Goal: Task Accomplishment & Management: Use online tool/utility

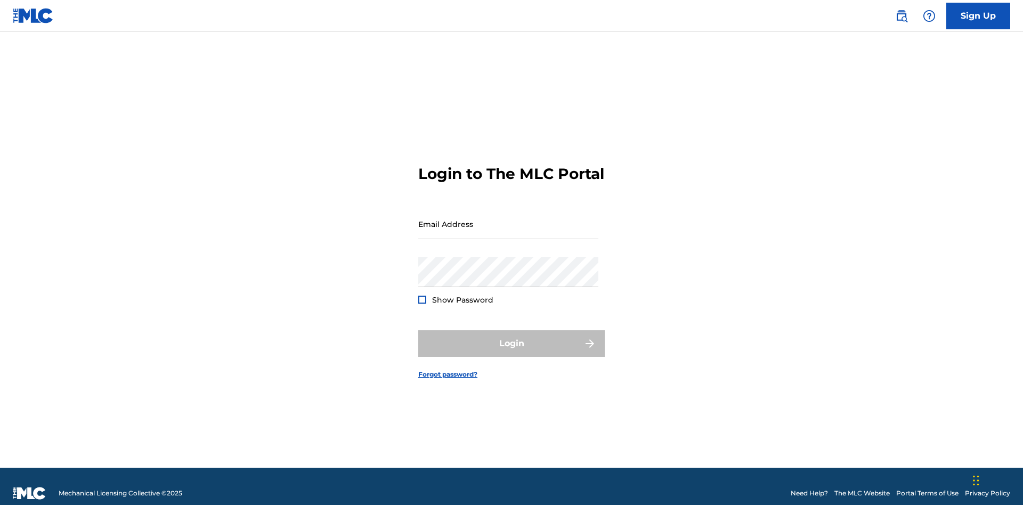
scroll to position [14, 0]
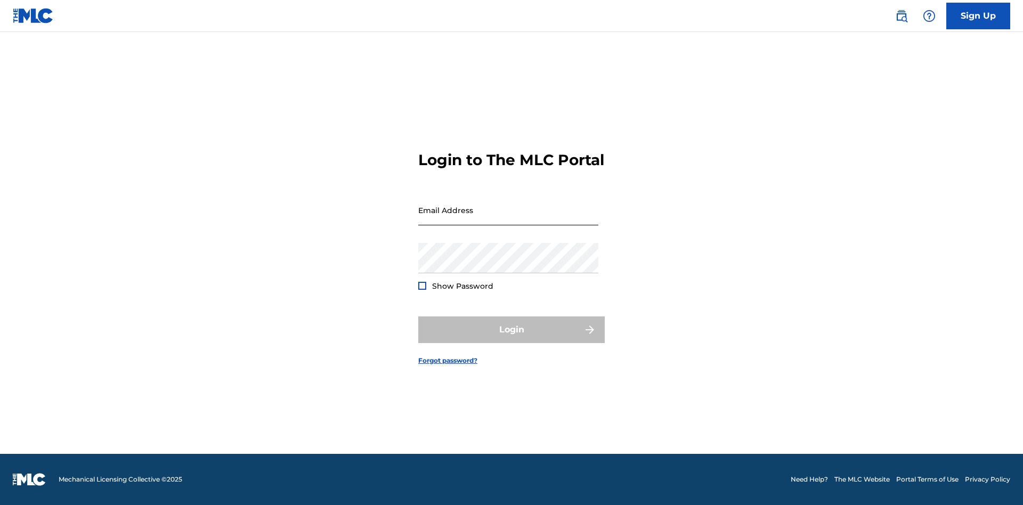
click at [508, 219] on input "Email Address" at bounding box center [508, 210] width 180 height 30
type input "Duke.McTesterson@gmail.com"
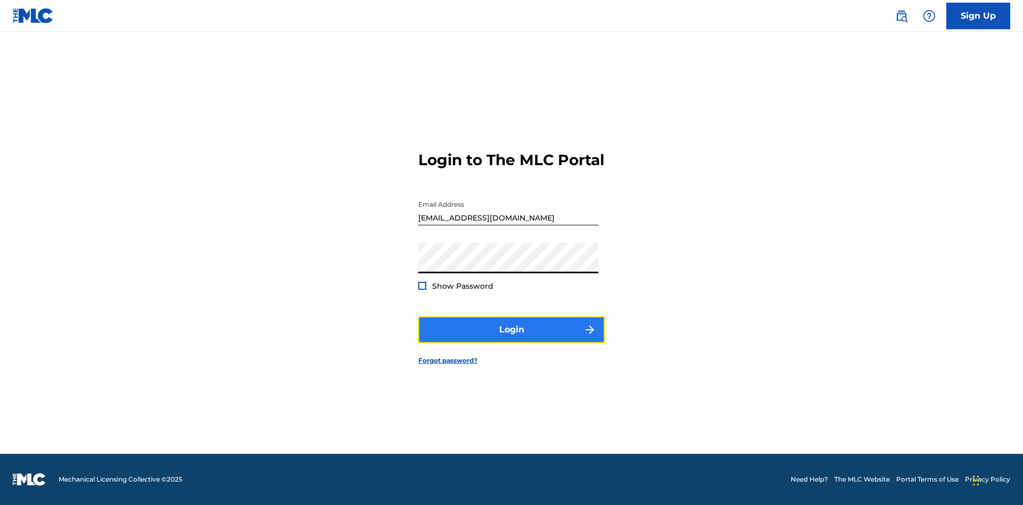
click at [512, 339] on button "Login" at bounding box center [511, 330] width 186 height 27
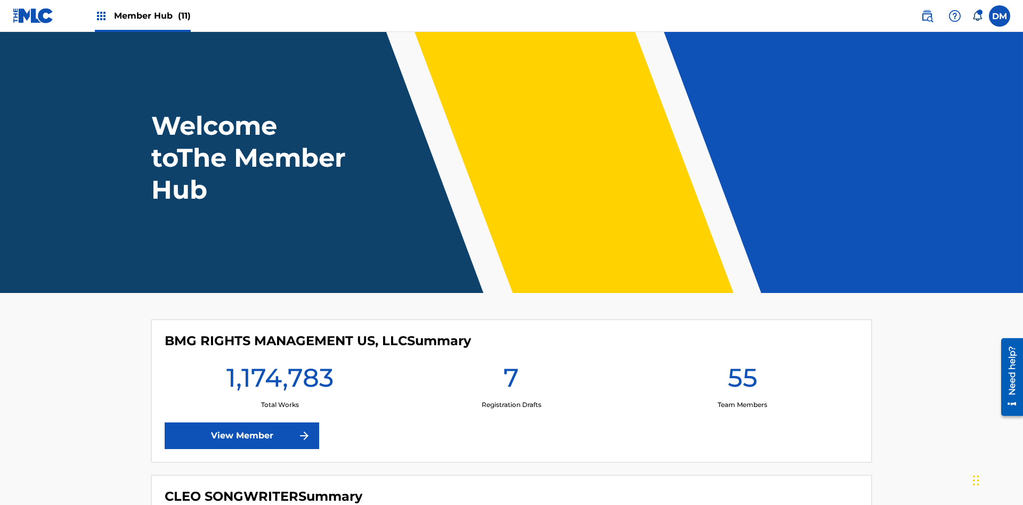
click at [152, 15] on span "Member Hub (11)" at bounding box center [152, 16] width 77 height 12
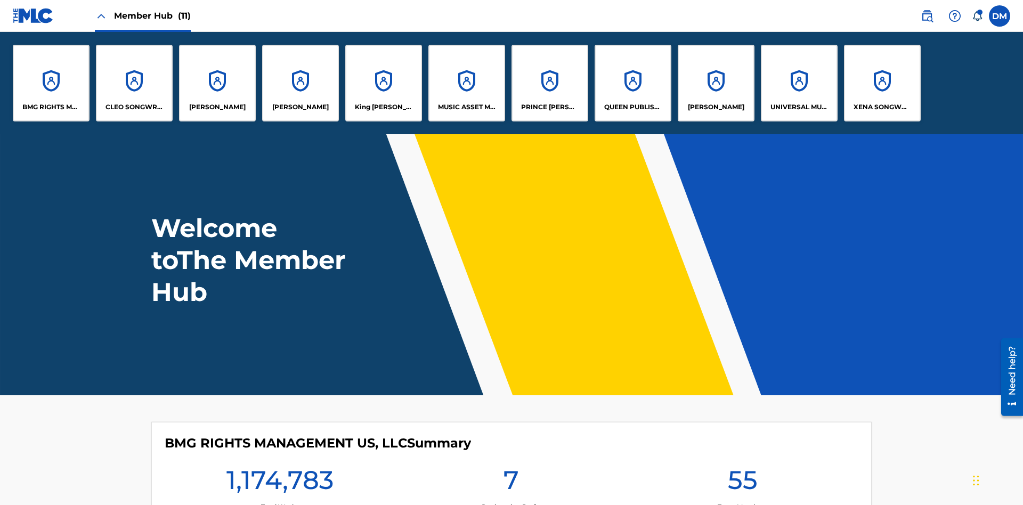
scroll to position [38, 0]
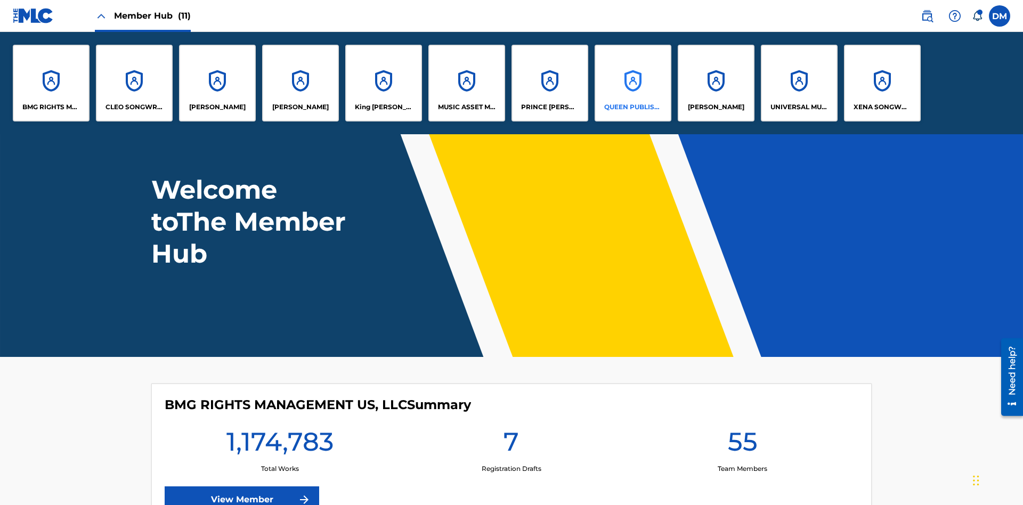
click at [632, 107] on p "QUEEN PUBLISHA" at bounding box center [633, 107] width 58 height 10
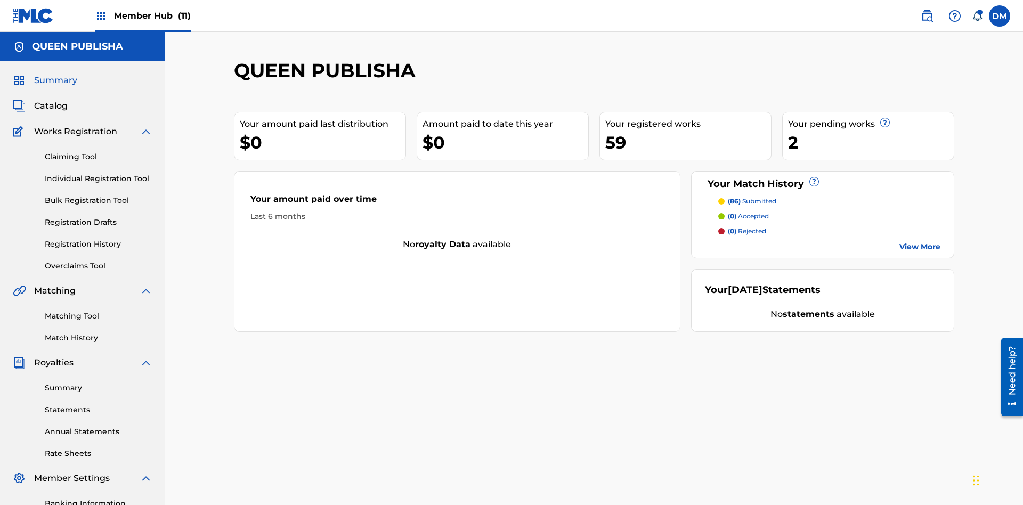
scroll to position [156, 0]
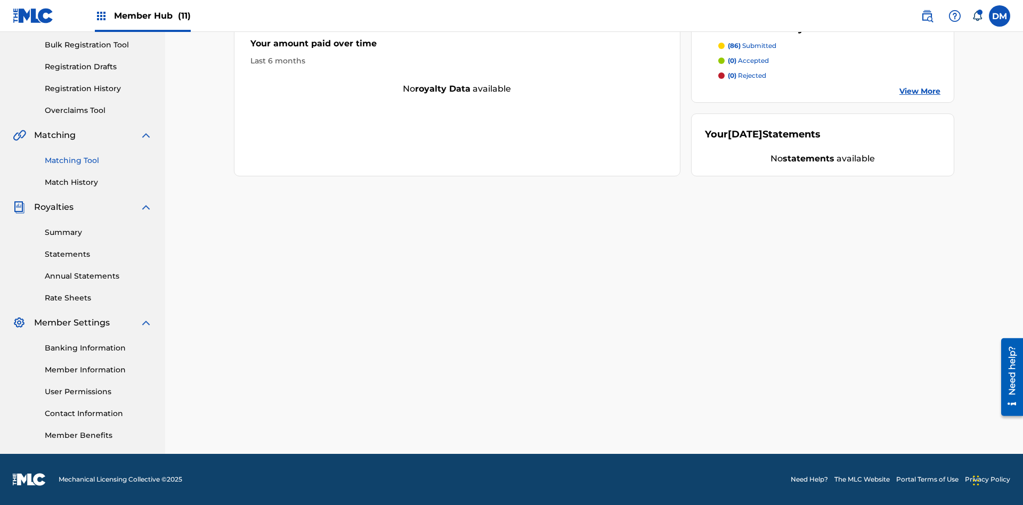
click at [99, 160] on link "Matching Tool" at bounding box center [99, 160] width 108 height 11
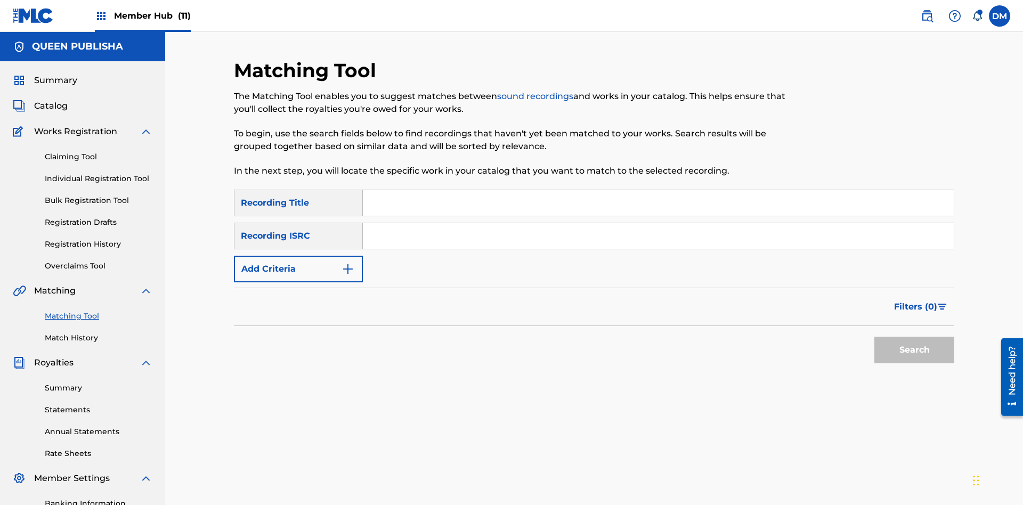
click at [658, 190] on input "Search Form" at bounding box center [658, 203] width 591 height 26
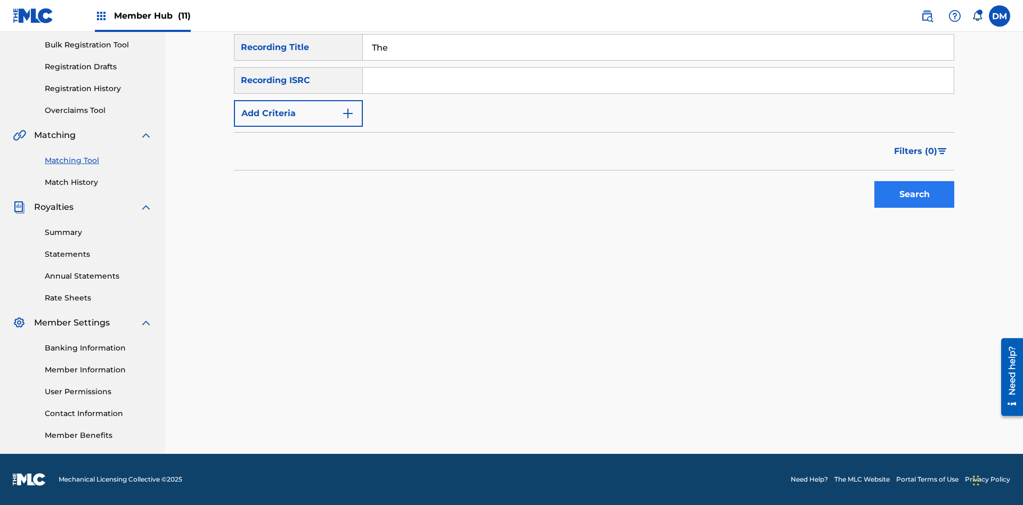
type input "The"
click at [914, 194] on button "Search" at bounding box center [914, 194] width 80 height 27
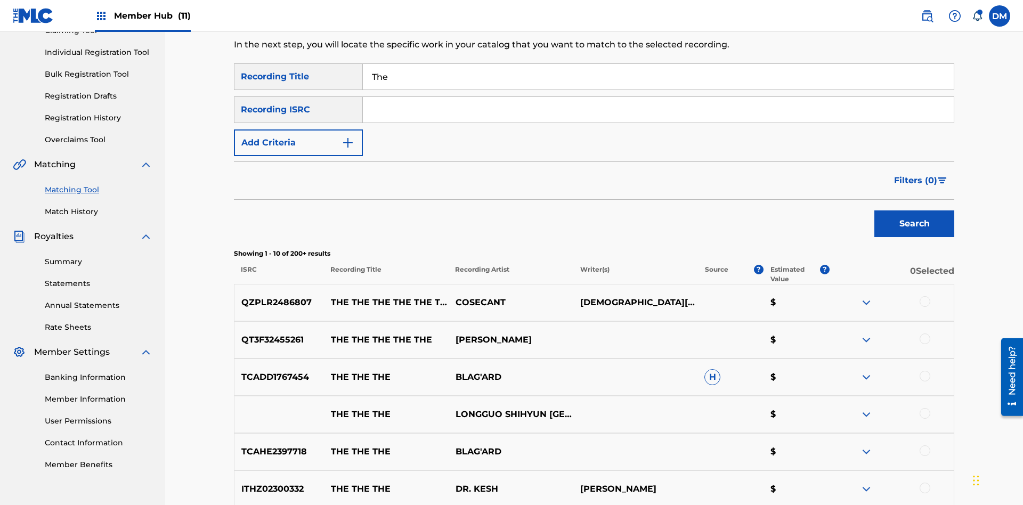
click at [658, 77] on input "The" at bounding box center [658, 77] width 591 height 26
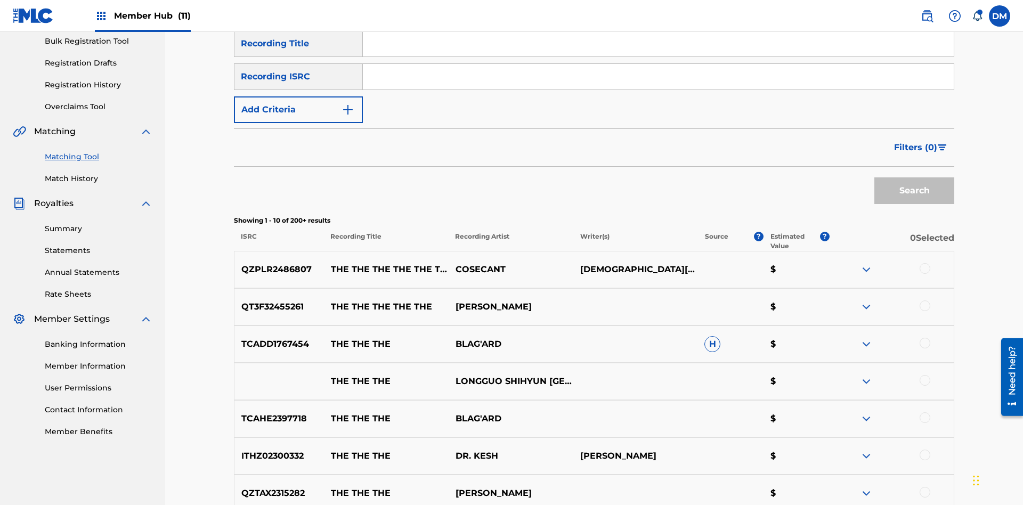
click at [658, 77] on input "Search Form" at bounding box center [658, 77] width 591 height 26
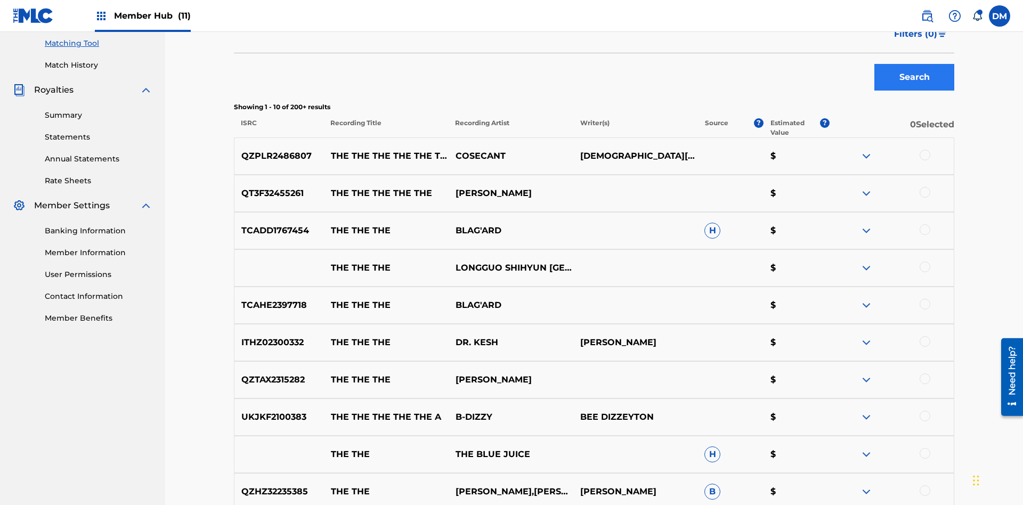
type input "QZPLR2486807"
click at [914, 77] on button "Search" at bounding box center [914, 77] width 80 height 27
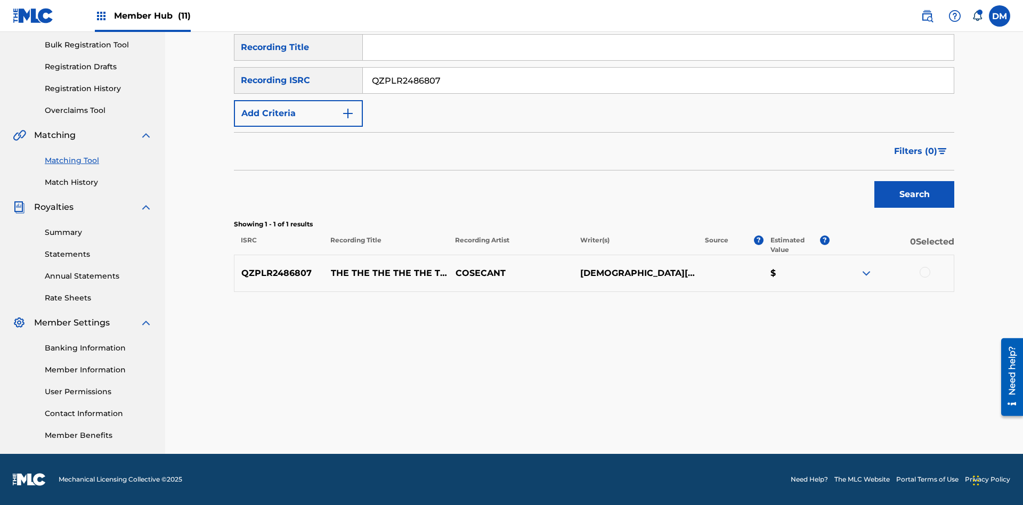
click at [658, 80] on input "QZPLR2486807" at bounding box center [658, 81] width 591 height 26
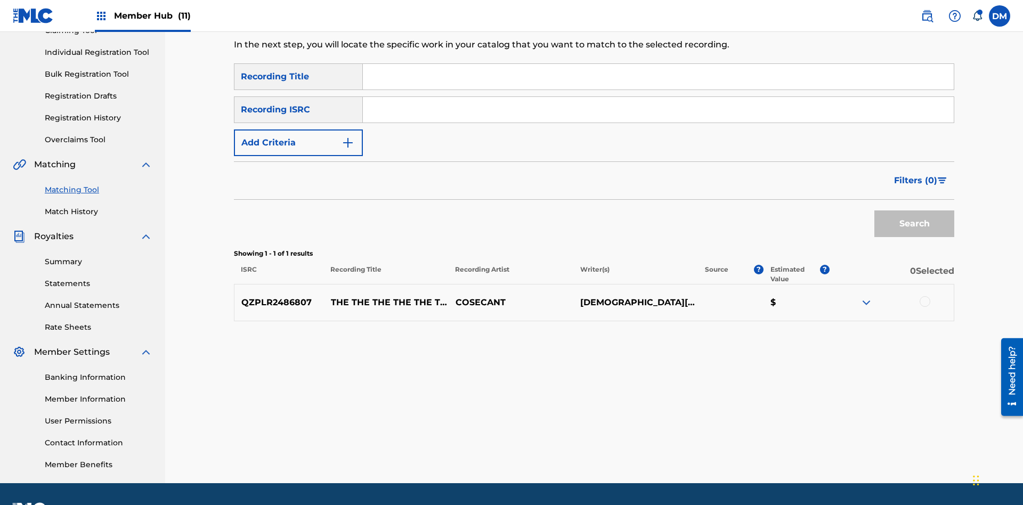
click at [658, 77] on input "Search Form" at bounding box center [658, 77] width 591 height 26
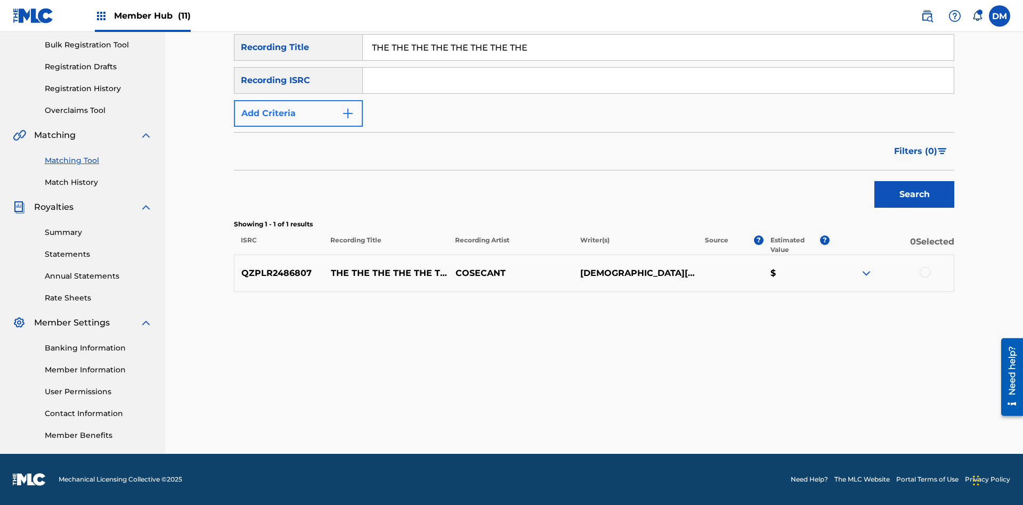
type input "THE THE THE THE THE THE THE THE"
click at [298, 113] on button "Add Criteria" at bounding box center [298, 113] width 129 height 27
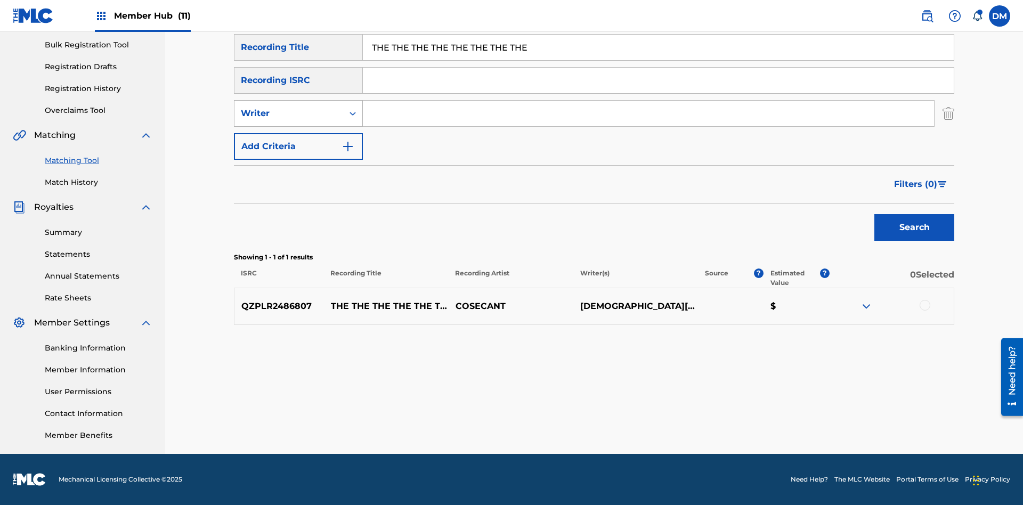
click at [289, 113] on div "Writer" at bounding box center [289, 113] width 96 height 13
click at [298, 140] on div "Recording Artist" at bounding box center [298, 140] width 128 height 27
click at [298, 147] on button "Add Criteria" at bounding box center [298, 146] width 129 height 27
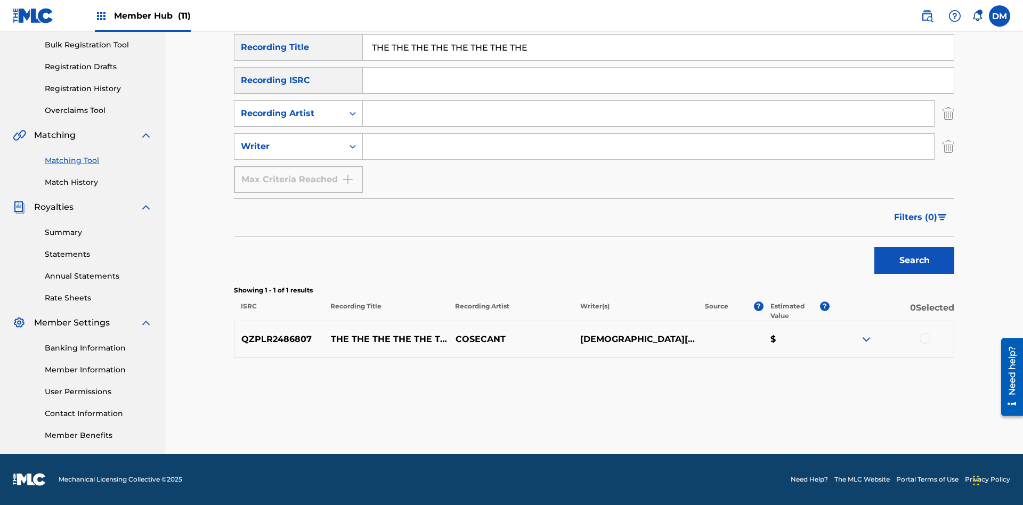
click at [648, 113] on input "Search Form" at bounding box center [648, 114] width 571 height 26
type input "COSECANT"
click at [648, 147] on input "Search Form" at bounding box center [648, 147] width 571 height 26
type input "CHRISTIAN K HEWLETT"
click at [914, 261] on button "Search" at bounding box center [914, 260] width 80 height 27
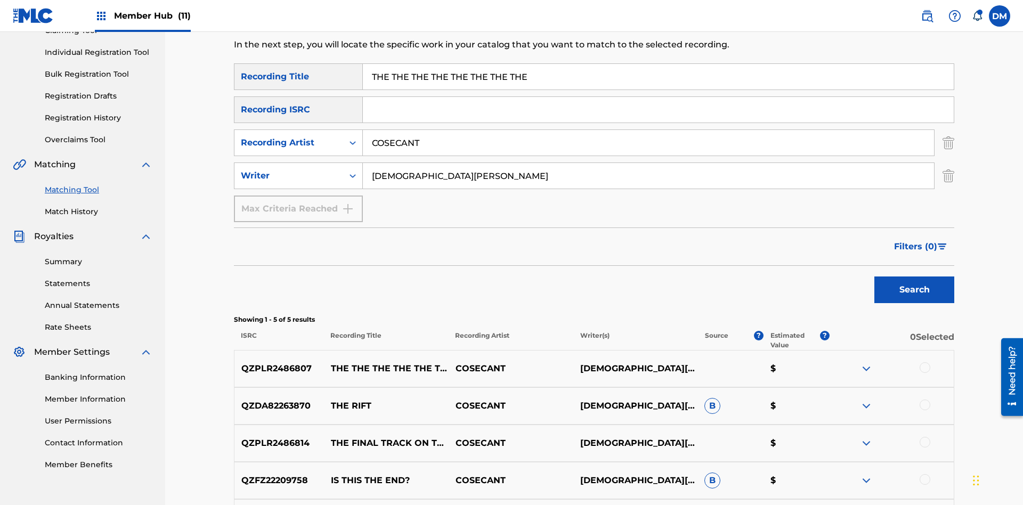
click at [658, 77] on input "THE THE THE THE THE THE THE THE" at bounding box center [658, 77] width 591 height 26
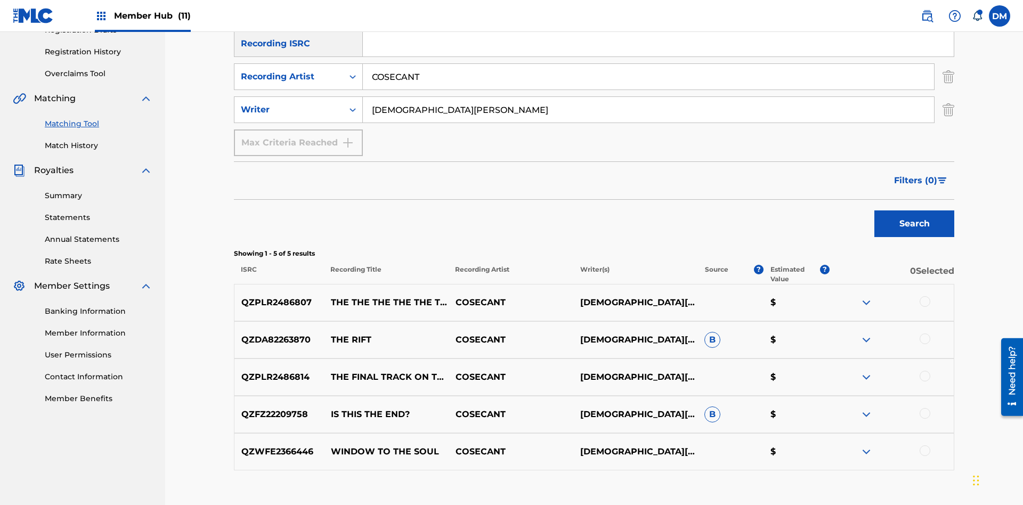
click at [648, 77] on input "COSECANT" at bounding box center [648, 77] width 571 height 26
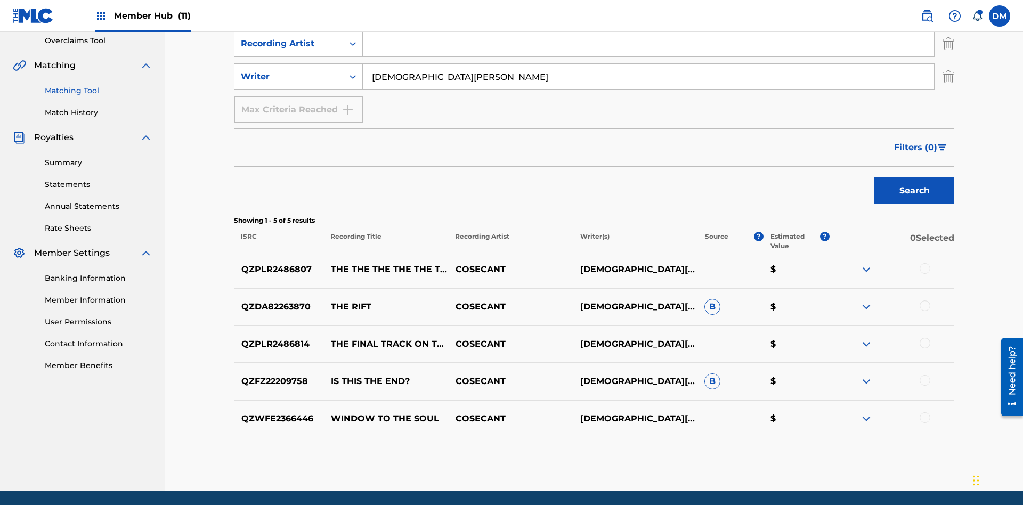
click at [648, 77] on input "CHRISTIAN K HEWLETT" at bounding box center [648, 77] width 571 height 26
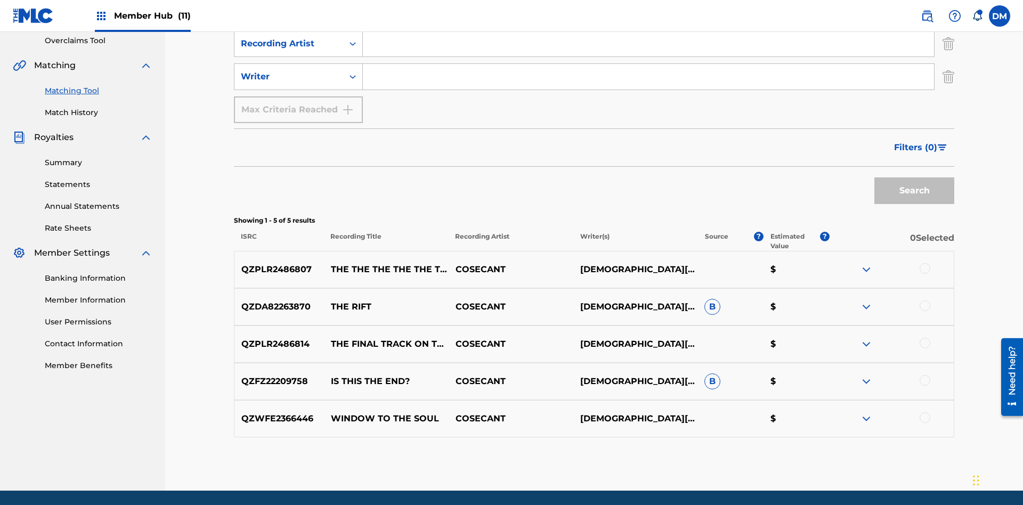
scroll to position [126, 0]
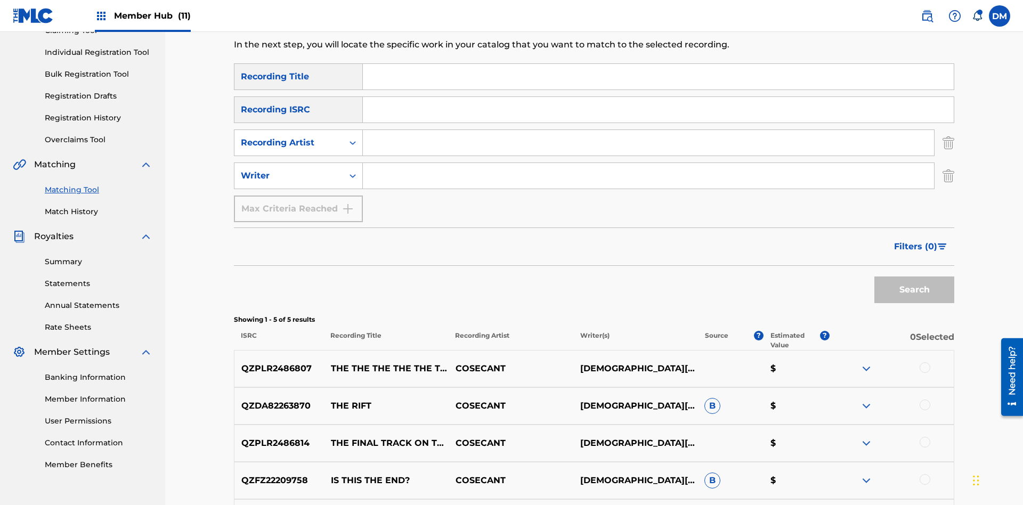
click at [658, 77] on input "Search Form" at bounding box center [658, 77] width 591 height 26
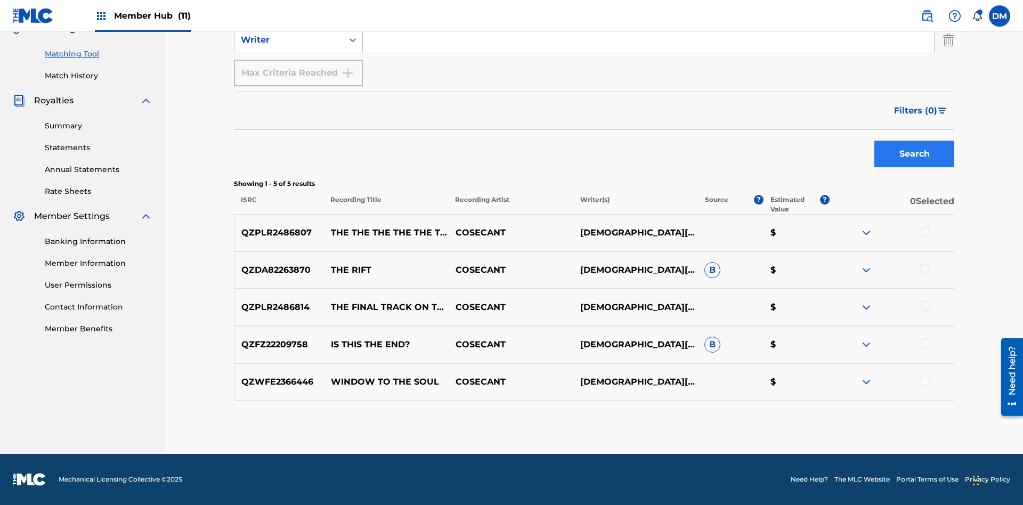
type input "THE THE THE THE THE THE THE THE"
click at [914, 154] on button "Search" at bounding box center [914, 154] width 80 height 27
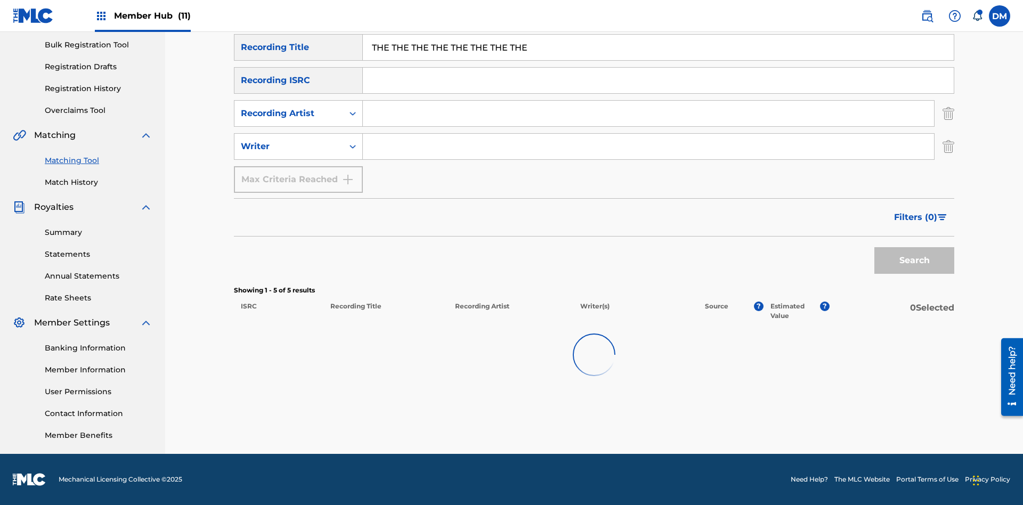
scroll to position [156, 0]
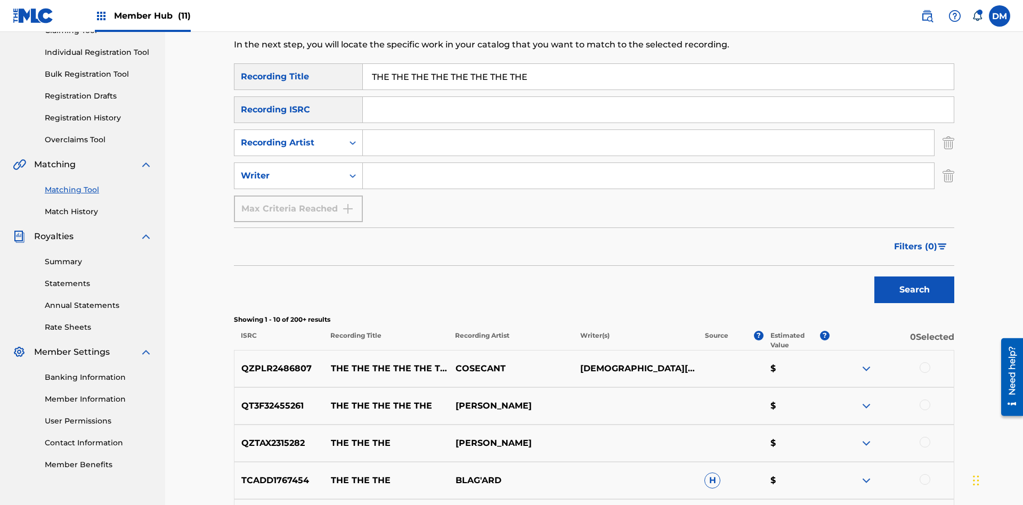
click at [658, 77] on input "THE THE THE THE THE THE THE THE" at bounding box center [658, 77] width 591 height 26
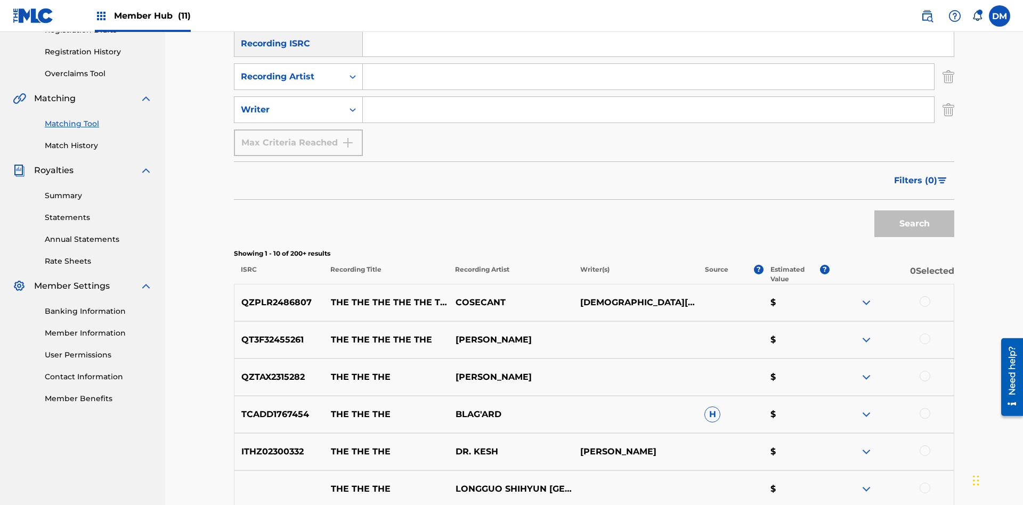
click at [648, 77] on input "Search Form" at bounding box center [648, 77] width 571 height 26
type input "COSECANT"
click at [914, 210] on button "Search" at bounding box center [914, 223] width 80 height 27
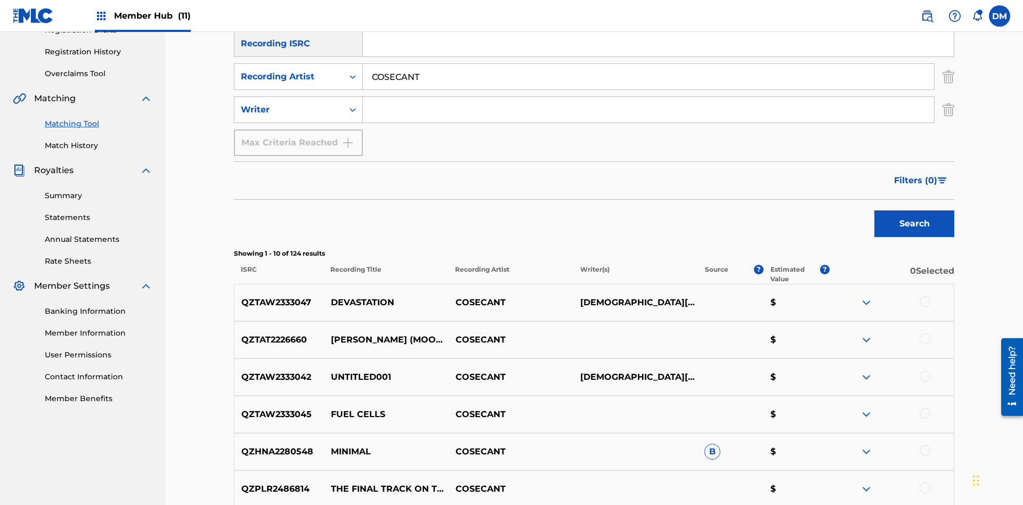
click at [648, 77] on input "COSECANT" at bounding box center [648, 77] width 571 height 26
click at [648, 97] on input "Search Form" at bounding box center [648, 110] width 571 height 26
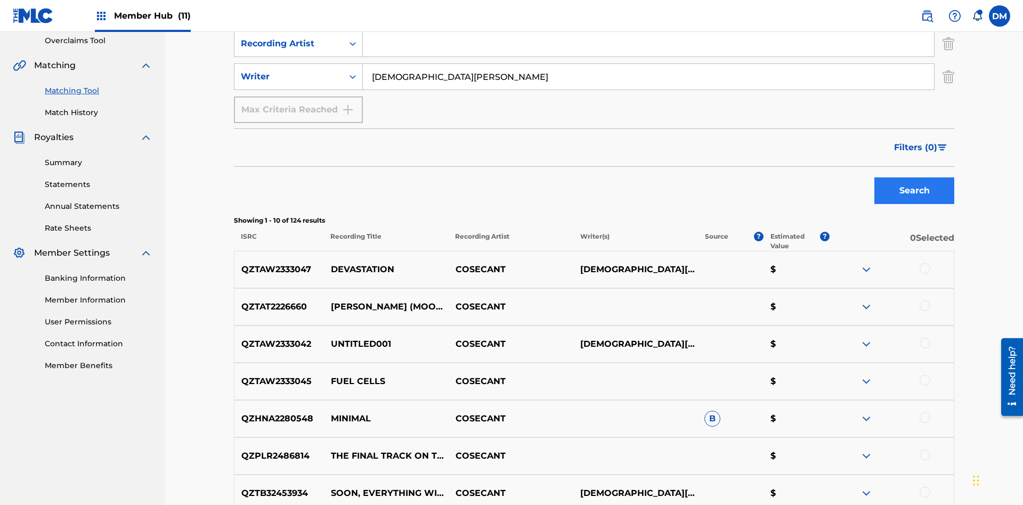
type input "CHRISTIAN K HEWLETT"
click at [914, 177] on button "Search" at bounding box center [914, 190] width 80 height 27
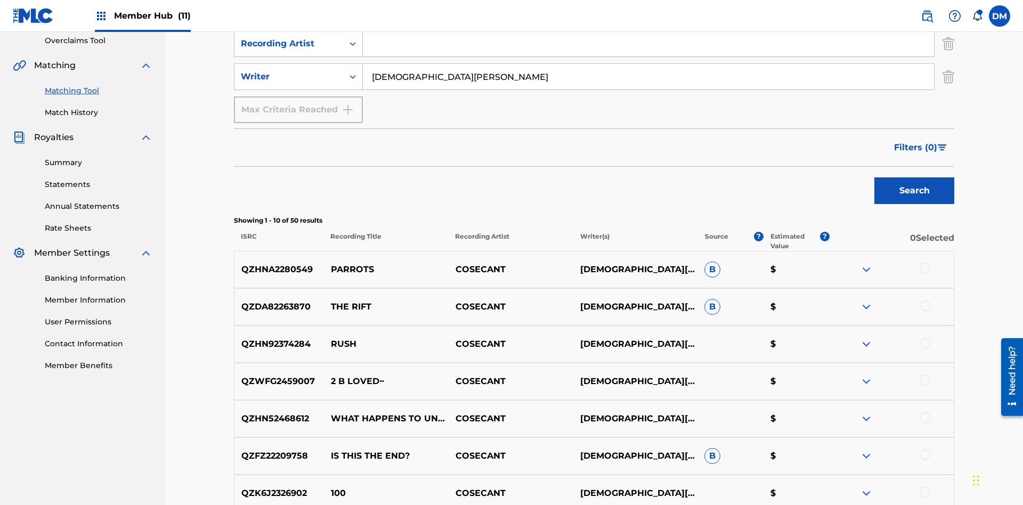
click at [648, 77] on input "CHRISTIAN K HEWLETT" at bounding box center [648, 77] width 571 height 26
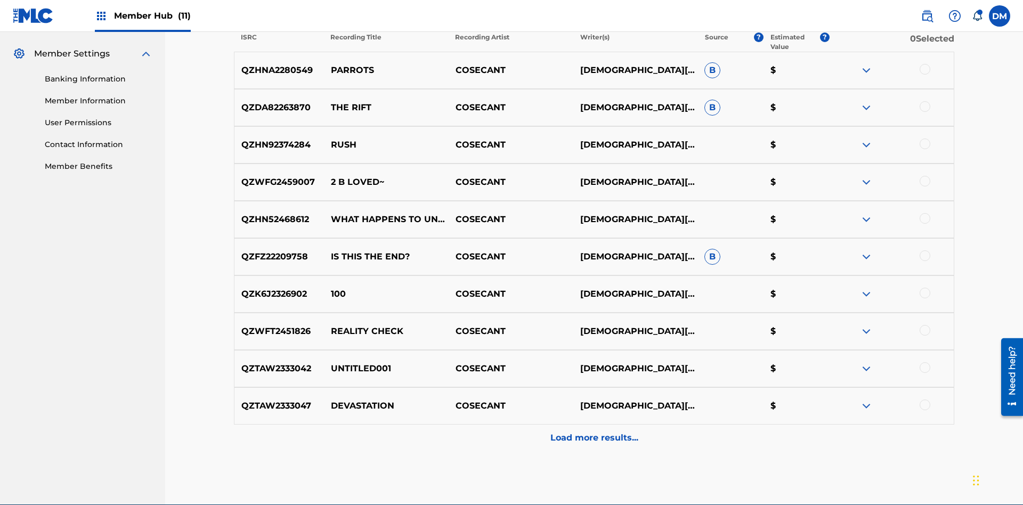
click at [924, 69] on div at bounding box center [925, 69] width 11 height 11
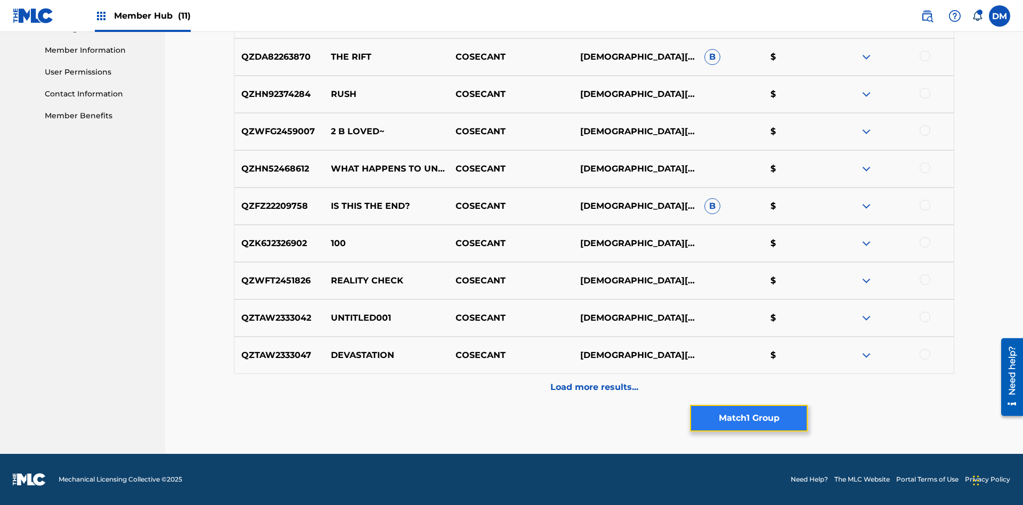
click at [749, 418] on button "Match 1 Group" at bounding box center [749, 418] width 118 height 27
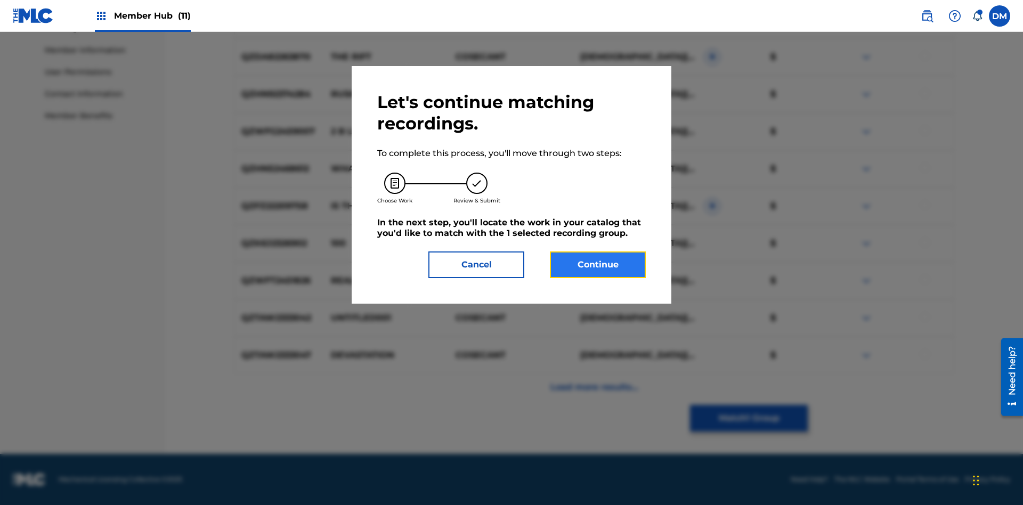
click at [598, 265] on button "Continue" at bounding box center [598, 265] width 96 height 27
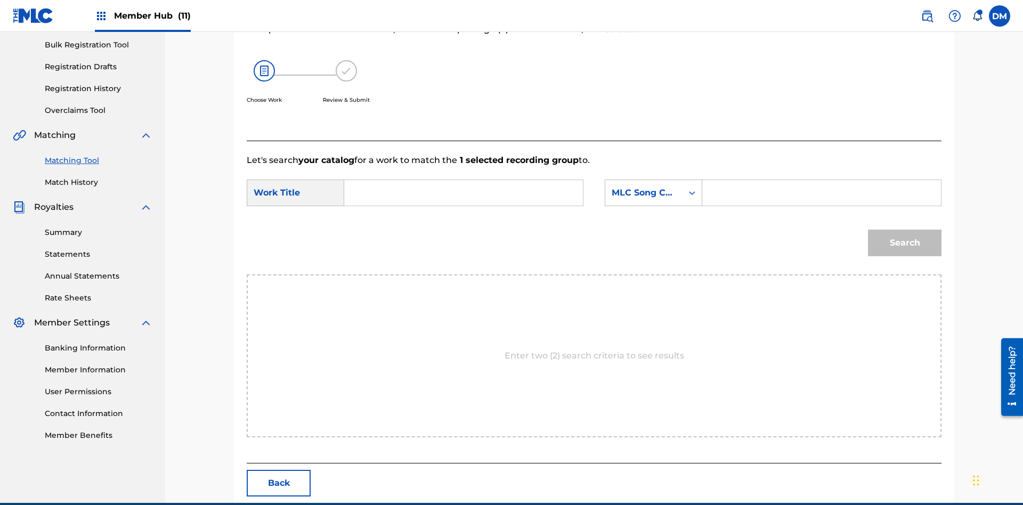
scroll to position [205, 0]
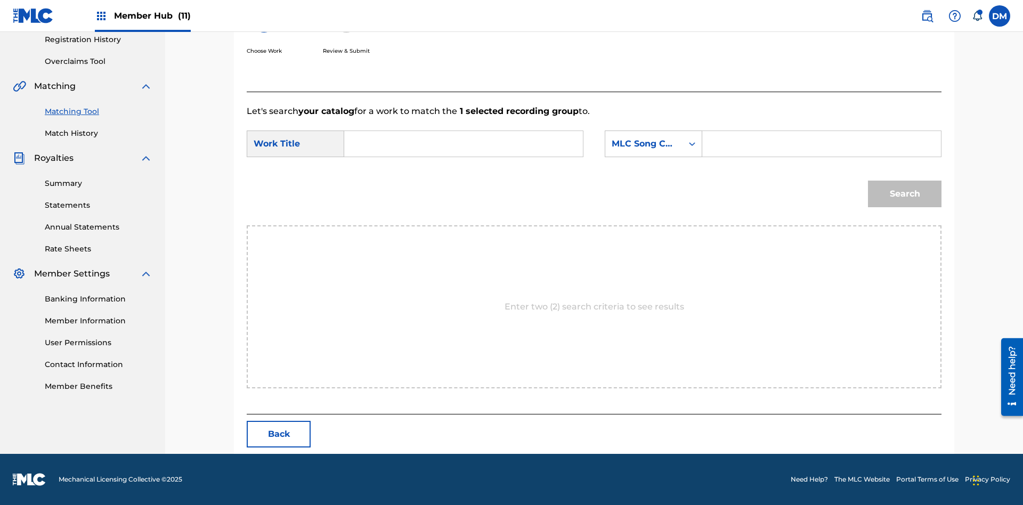
click at [464, 144] on input "Search Form" at bounding box center [463, 144] width 221 height 26
type input "ALL FIELDS FILLED"
click at [653, 144] on div "MLC Song Code" at bounding box center [644, 143] width 64 height 13
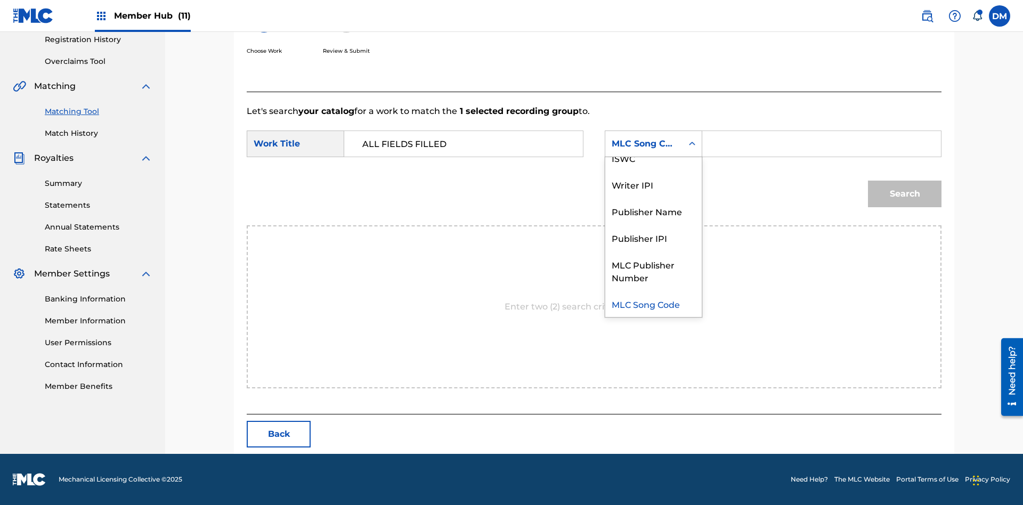
click at [653, 158] on div "ISWC" at bounding box center [653, 157] width 96 height 27
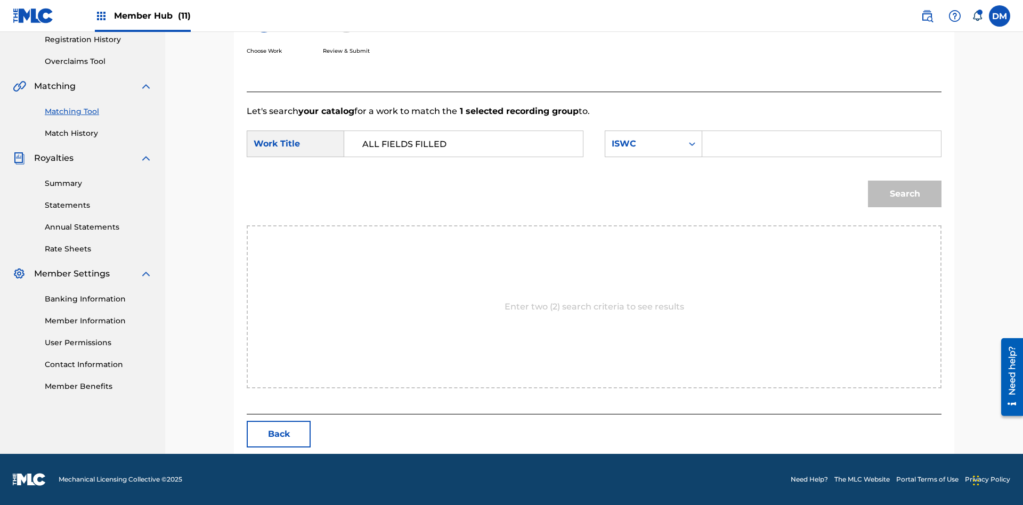
click at [821, 144] on input "Search Form" at bounding box center [821, 144] width 221 height 26
type input "T2736922134"
click at [905, 194] on button "Search" at bounding box center [905, 194] width 74 height 27
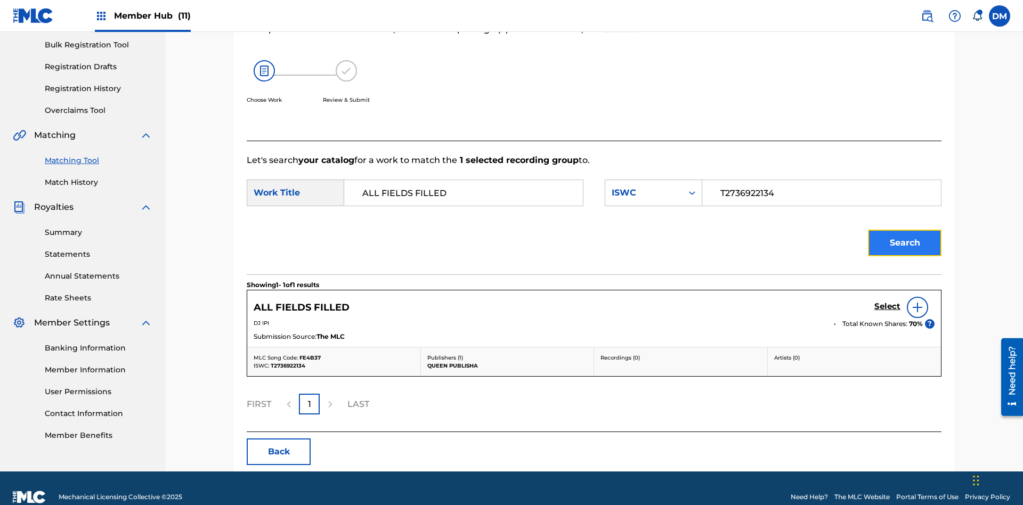
scroll to position [173, 0]
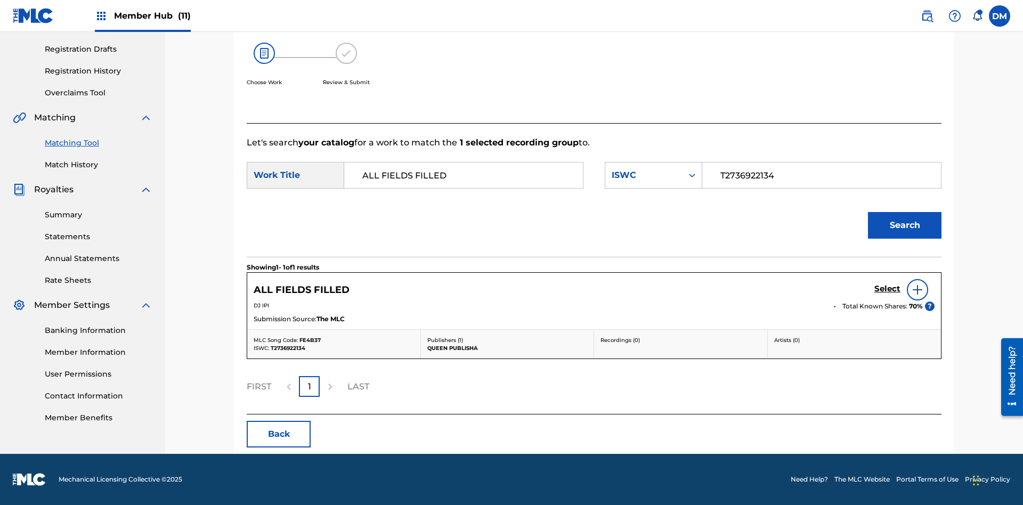
click at [821, 175] on input "T2736922134" at bounding box center [821, 176] width 221 height 26
click at [653, 175] on div "ISWC" at bounding box center [644, 175] width 64 height 13
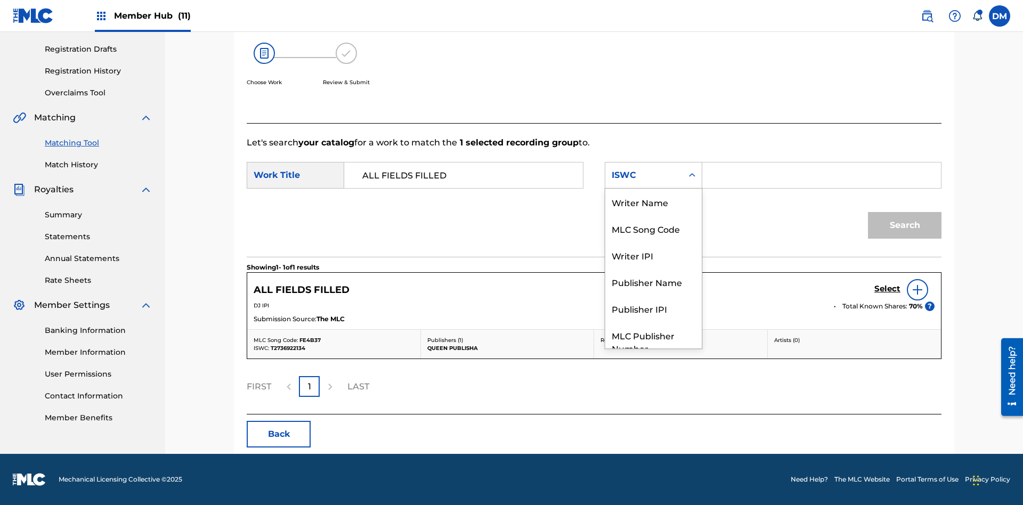
click at [653, 215] on div "MLC Song Code" at bounding box center [653, 228] width 96 height 27
type input "FE4B37"
click at [905, 225] on button "Search" at bounding box center [905, 225] width 74 height 27
click at [821, 175] on input "FE4B37" at bounding box center [821, 176] width 221 height 26
click at [653, 175] on div "MLC Song Code" at bounding box center [644, 175] width 64 height 13
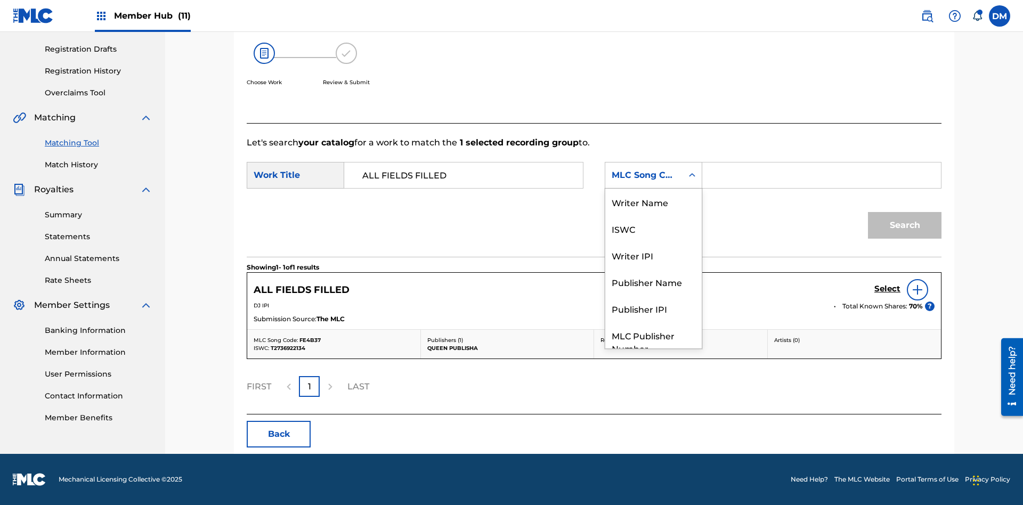
click at [653, 215] on div "Writer Name" at bounding box center [653, 202] width 96 height 27
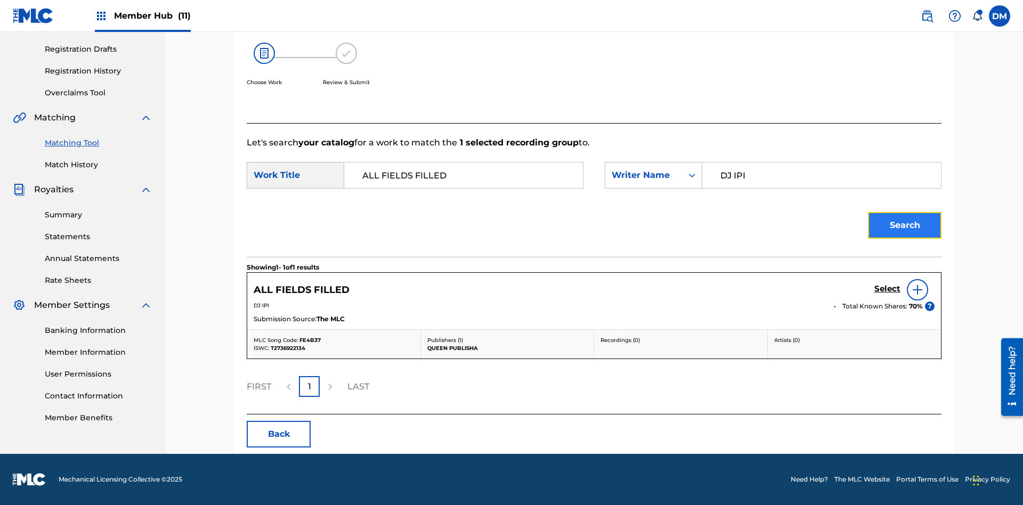
click at [905, 225] on button "Search" at bounding box center [905, 225] width 74 height 27
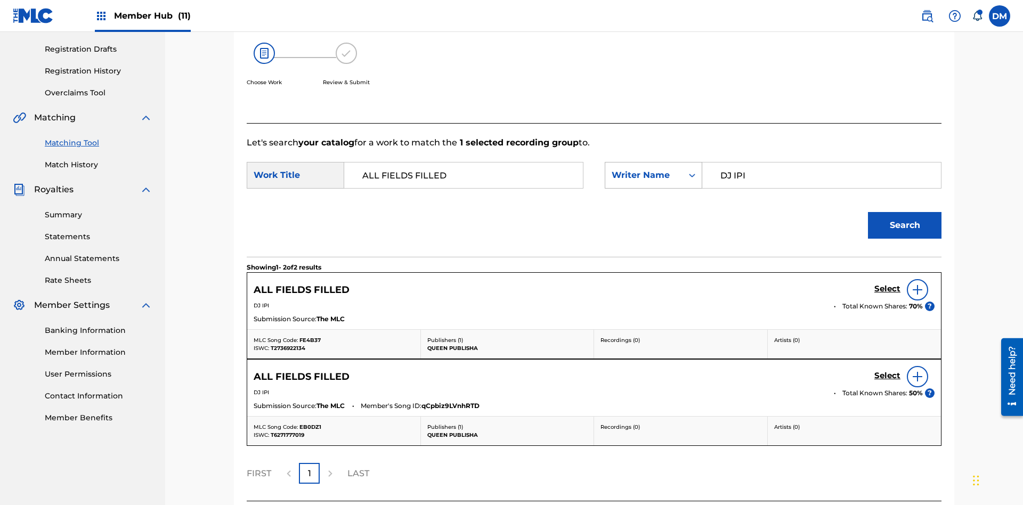
click at [821, 163] on input "DJ IPI" at bounding box center [821, 176] width 221 height 26
click at [653, 169] on div "Writer Name" at bounding box center [644, 175] width 64 height 13
click at [905, 212] on button "Search" at bounding box center [905, 225] width 74 height 27
click at [821, 163] on input "00280959528" at bounding box center [821, 176] width 221 height 26
click at [653, 169] on div "Writer IPI" at bounding box center [644, 175] width 64 height 13
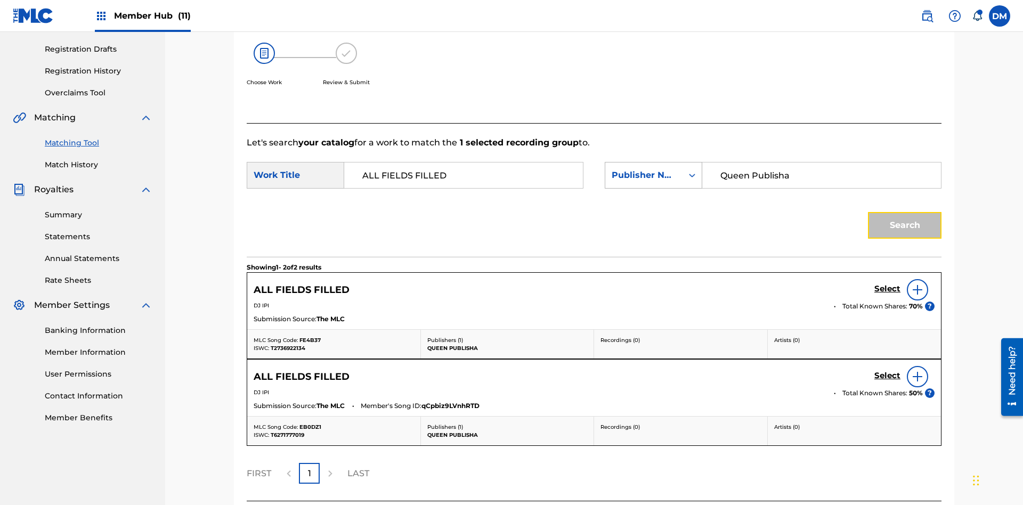
click at [905, 212] on button "Search" at bounding box center [905, 225] width 74 height 27
click at [821, 163] on input "Queen Publisha" at bounding box center [821, 176] width 221 height 26
click at [653, 169] on div "Publisher Name" at bounding box center [644, 175] width 64 height 13
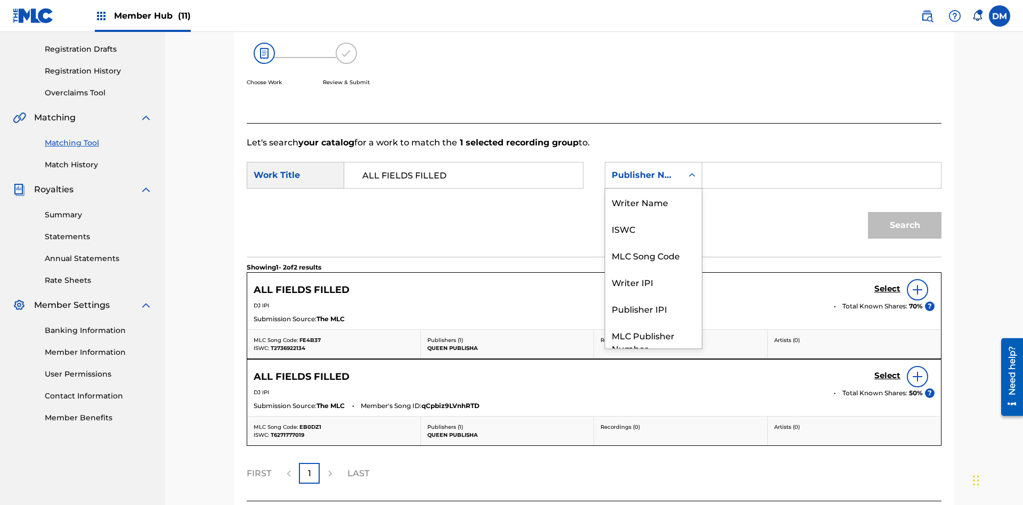
click at [653, 295] on div "Publisher IPI" at bounding box center [653, 308] width 96 height 27
click at [905, 212] on button "Search" at bounding box center [905, 225] width 74 height 27
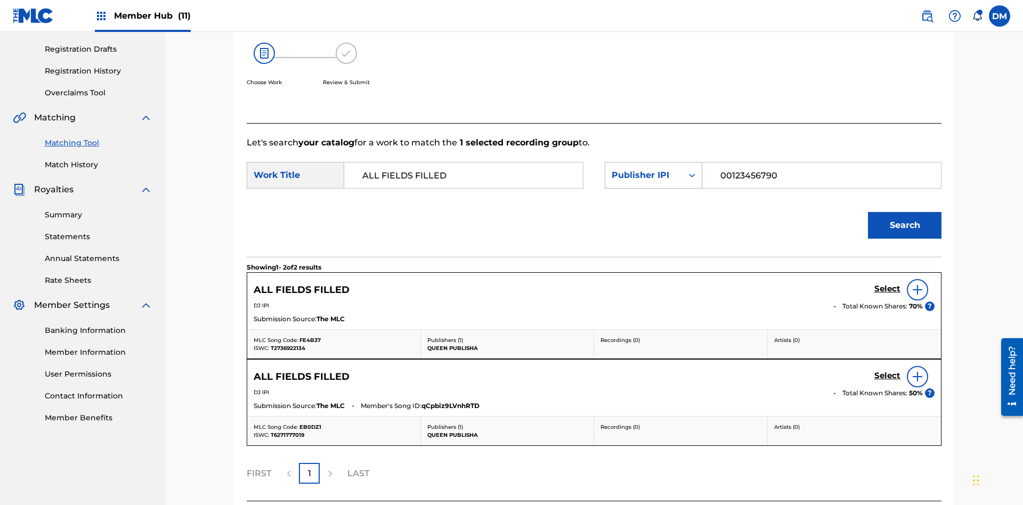
click at [821, 163] on input "00123456790" at bounding box center [821, 176] width 221 height 26
click at [653, 169] on div "Publisher IPI" at bounding box center [644, 175] width 64 height 13
